Goal: Entertainment & Leisure: Consume media (video, audio)

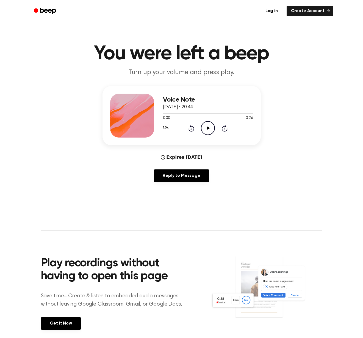
click at [211, 126] on icon "Play Audio" at bounding box center [208, 128] width 14 height 14
click at [206, 126] on icon "Play Audio" at bounding box center [208, 128] width 14 height 14
click at [208, 129] on icon at bounding box center [208, 128] width 3 height 4
click at [204, 127] on icon "Play Audio" at bounding box center [208, 128] width 14 height 14
drag, startPoint x: 208, startPoint y: 129, endPoint x: 204, endPoint y: 76, distance: 53.7
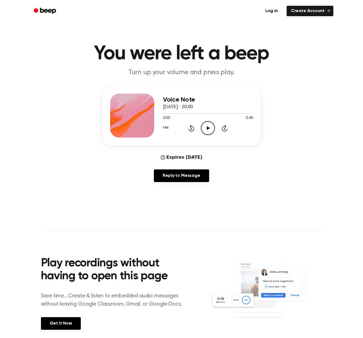
click at [208, 129] on icon at bounding box center [208, 128] width 3 height 4
click at [205, 125] on icon "Play Audio" at bounding box center [208, 128] width 14 height 14
click at [206, 127] on icon "Play Audio" at bounding box center [208, 128] width 14 height 14
